Goal: Task Accomplishment & Management: Manage account settings

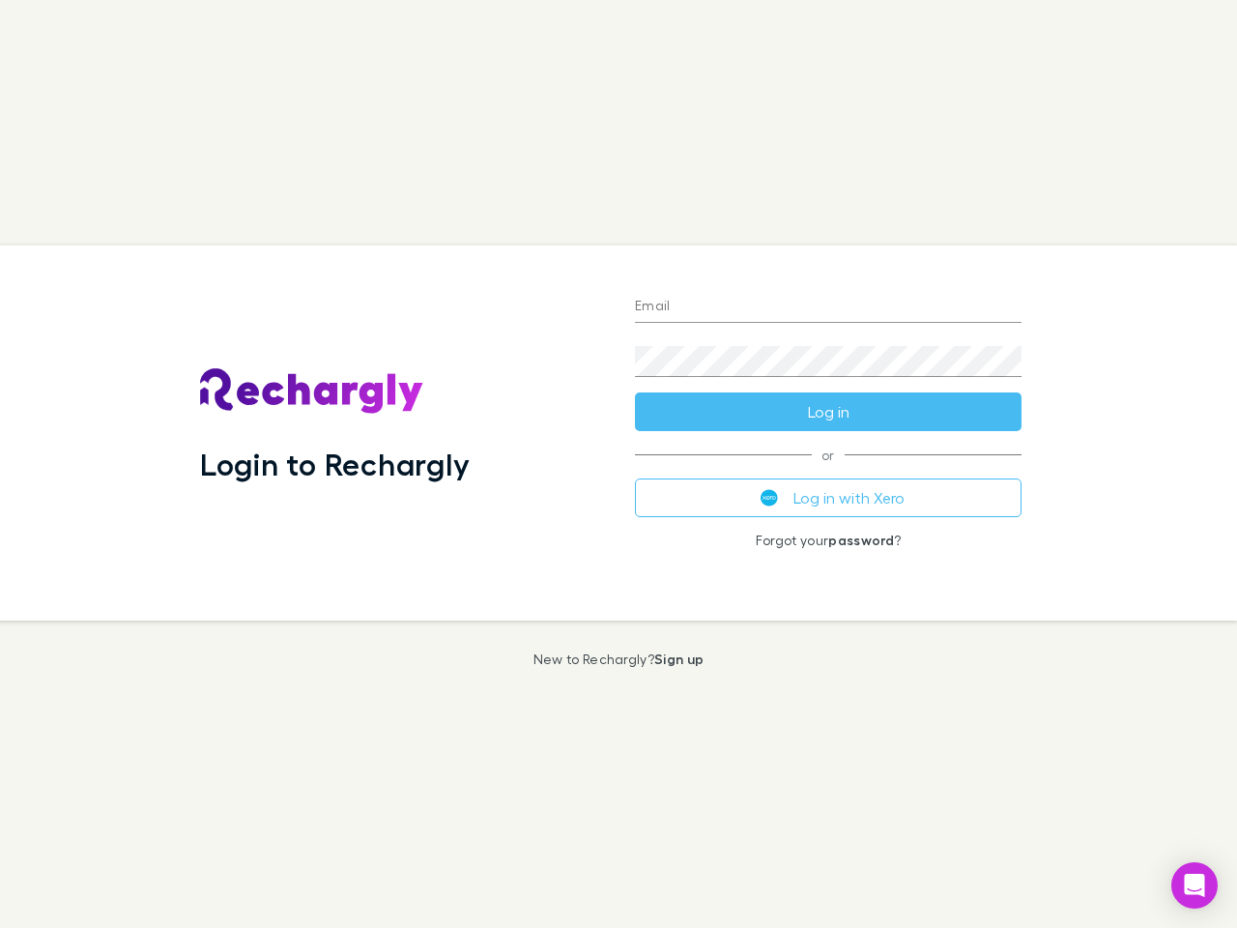
click at [619, 464] on div "Login to Rechargly" at bounding box center [402, 433] width 435 height 375
click at [828, 307] on input "Email" at bounding box center [828, 307] width 387 height 31
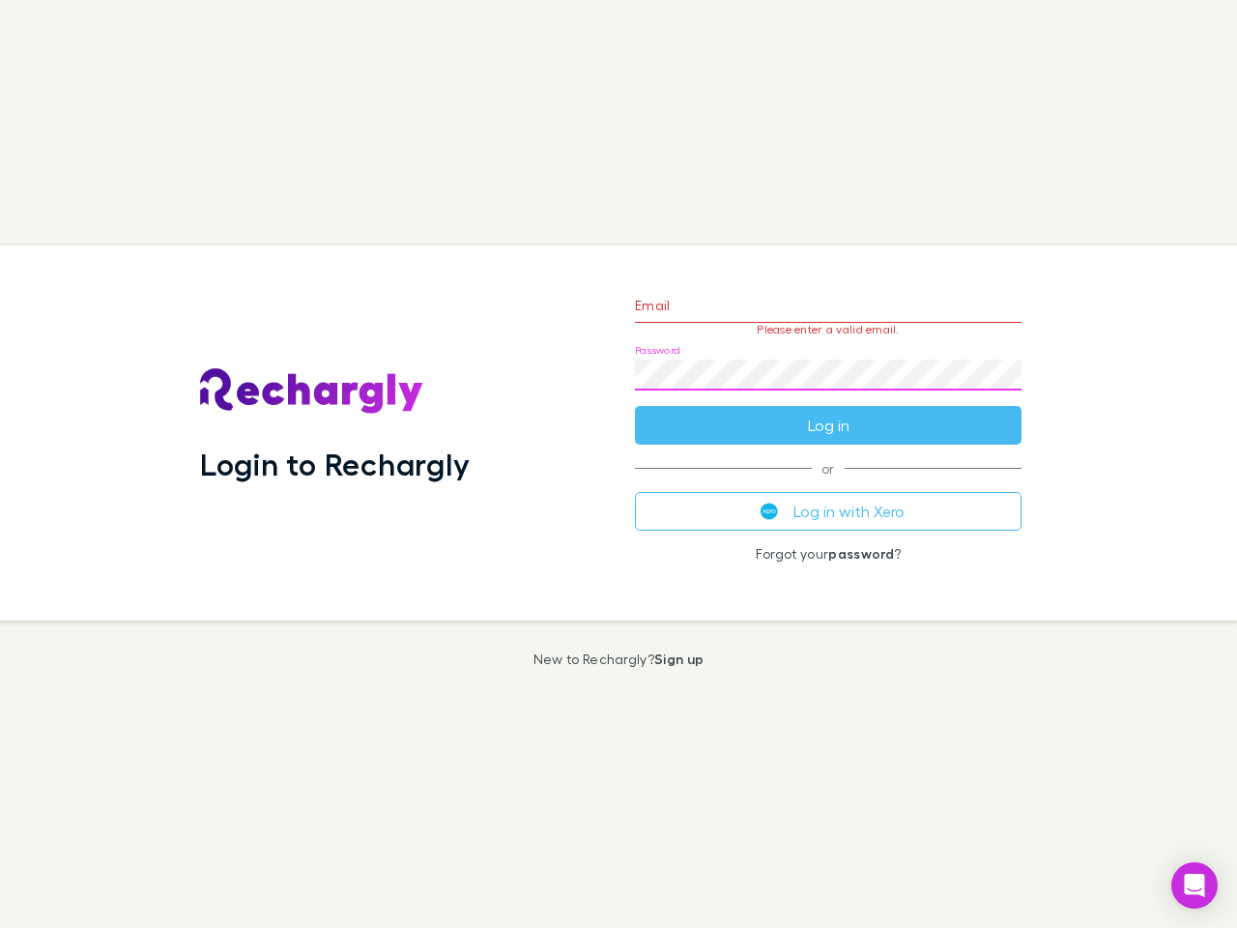
click at [828, 412] on form "Email Please enter a valid email. Password Log in" at bounding box center [828, 360] width 387 height 168
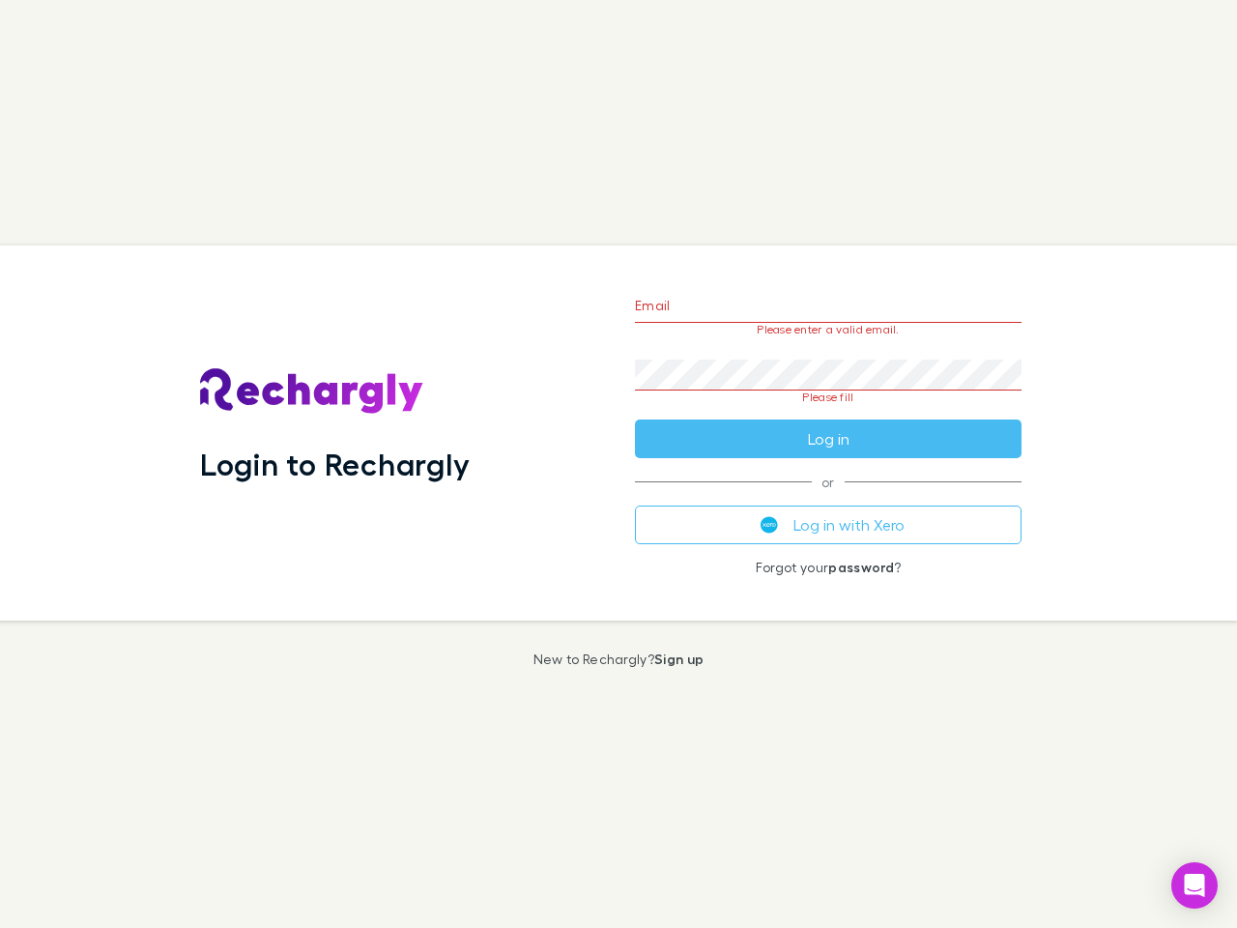
click at [828, 498] on div "Email Please enter a valid email. Password Please fill Log in or Log in with Xe…" at bounding box center [829, 433] width 418 height 375
click at [1195, 885] on icon "Open Intercom Messenger" at bounding box center [1195, 885] width 20 height 23
